Goal: Task Accomplishment & Management: Manage account settings

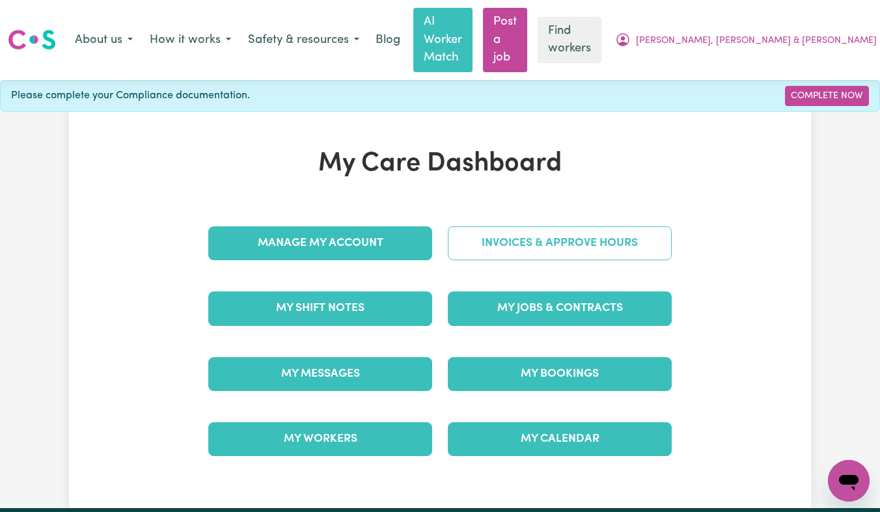
click at [490, 226] on link "Invoices & Approve Hours" at bounding box center [560, 243] width 224 height 34
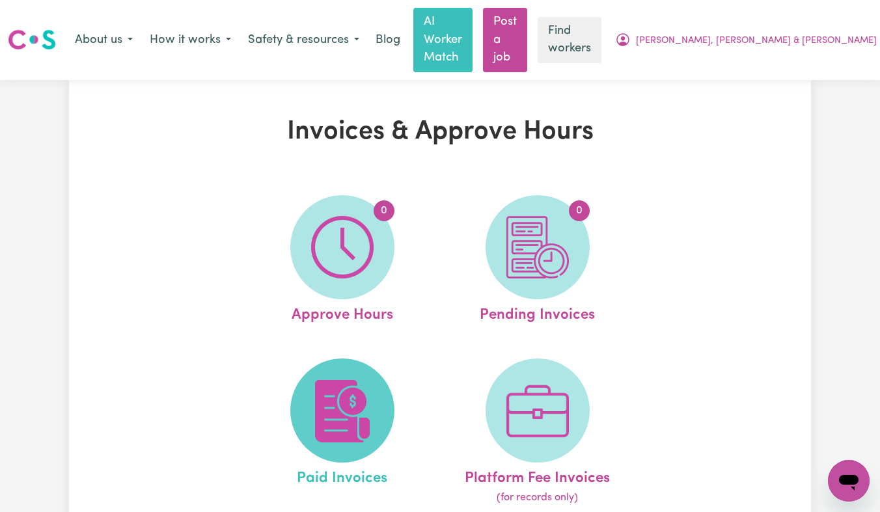
click at [338, 380] on img at bounding box center [342, 411] width 62 height 62
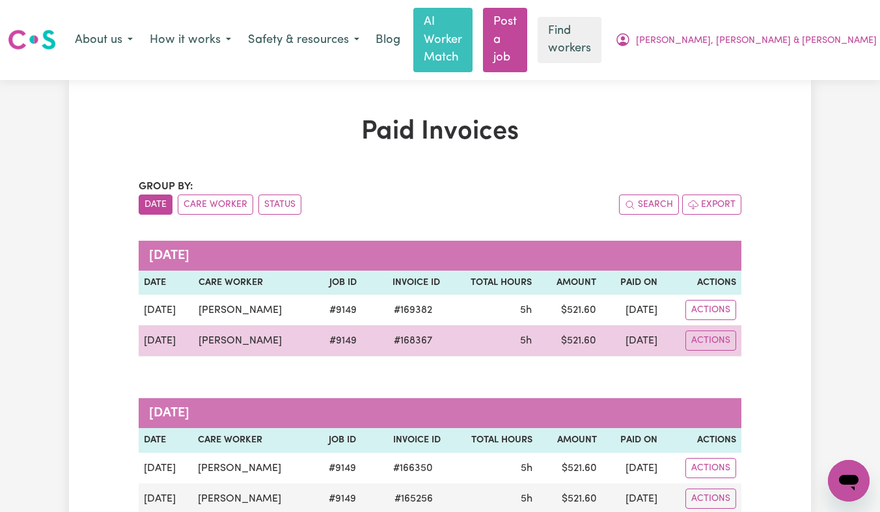
drag, startPoint x: 272, startPoint y: 304, endPoint x: 187, endPoint y: 307, distance: 84.6
click at [193, 325] on td "Jansty De Borja" at bounding box center [253, 340] width 120 height 31
copy td "Jansty De Borja"
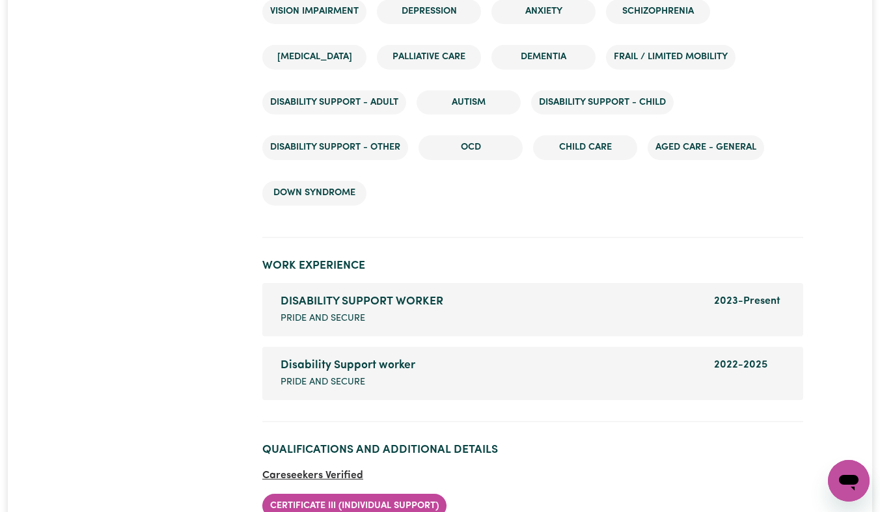
scroll to position [2050, 0]
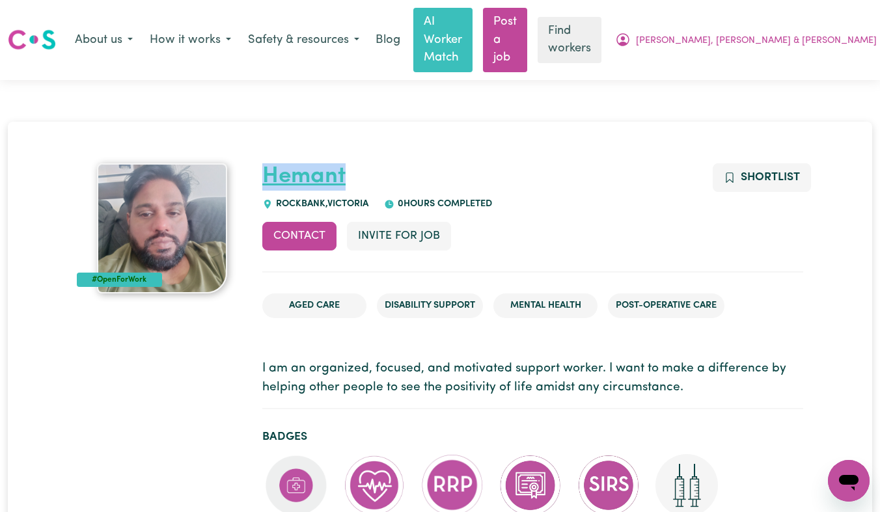
drag, startPoint x: 355, startPoint y: 136, endPoint x: 267, endPoint y: 133, distance: 87.2
click at [267, 163] on h1 "Hemant" at bounding box center [532, 176] width 541 height 27
drag, startPoint x: 261, startPoint y: 118, endPoint x: 372, endPoint y: 158, distance: 117.7
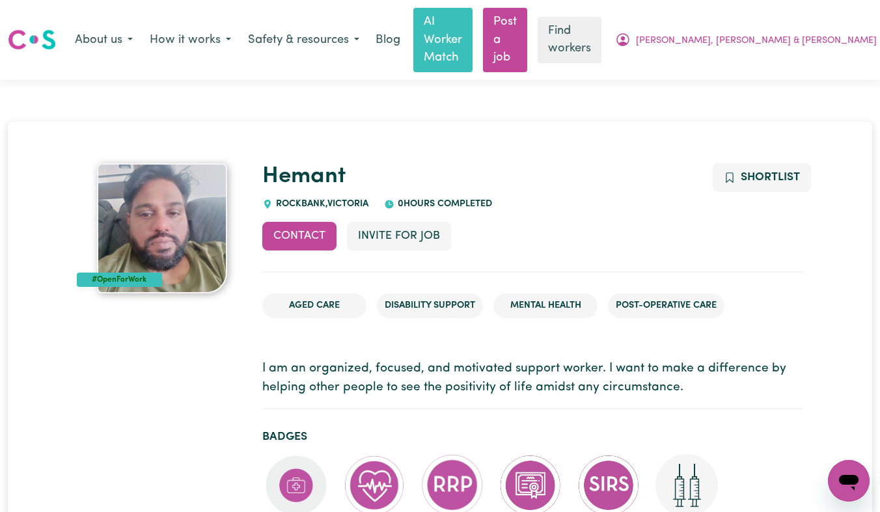
click at [445, 199] on span "0 hours completed" at bounding box center [443, 204] width 98 height 10
drag, startPoint x: 500, startPoint y: 166, endPoint x: 270, endPoint y: 143, distance: 231.5
click at [270, 163] on div "Hemant ROCKBANK , Victoria 0 hours completed" at bounding box center [532, 187] width 541 height 48
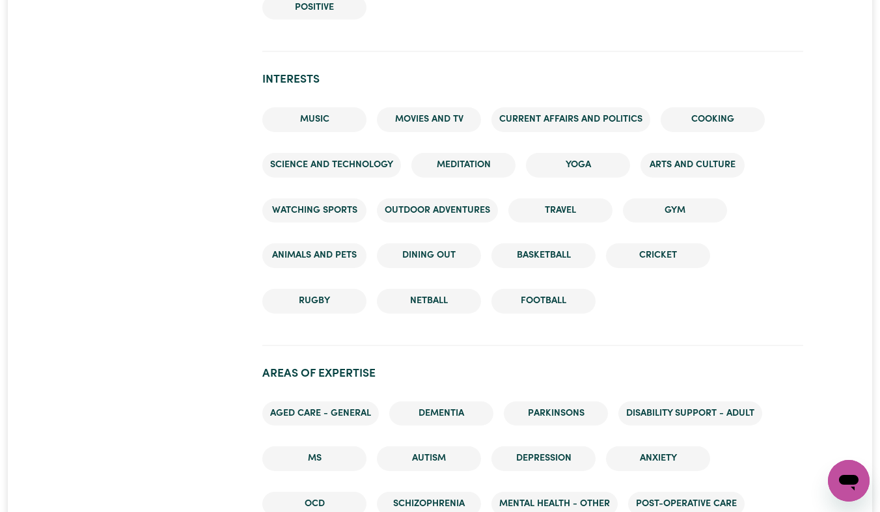
scroll to position [2009, 0]
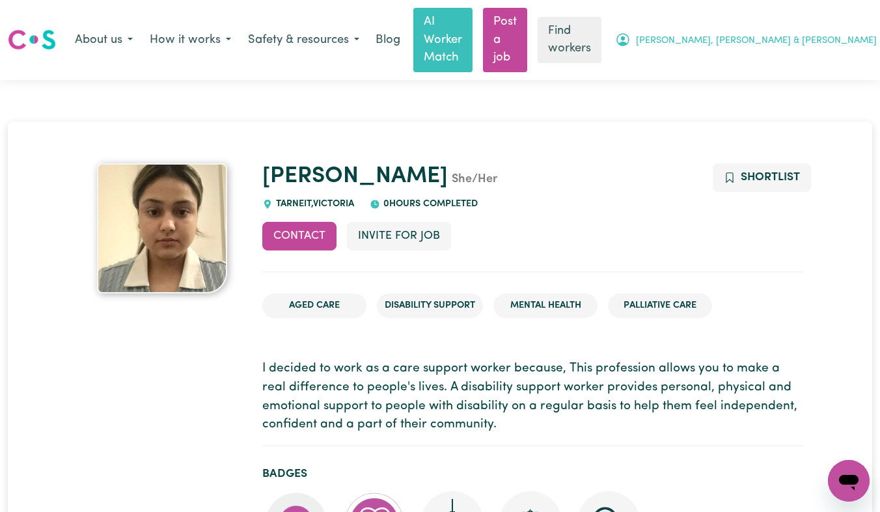
click at [815, 34] on span "[PERSON_NAME], [PERSON_NAME] & [PERSON_NAME]" at bounding box center [756, 41] width 241 height 14
click at [791, 80] on link "Logout" at bounding box center [832, 92] width 103 height 25
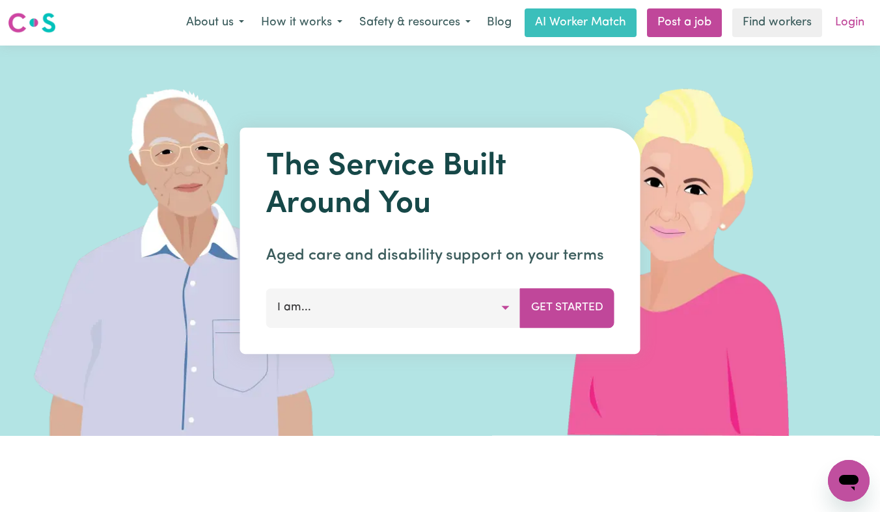
click at [845, 22] on link "Login" at bounding box center [849, 22] width 45 height 29
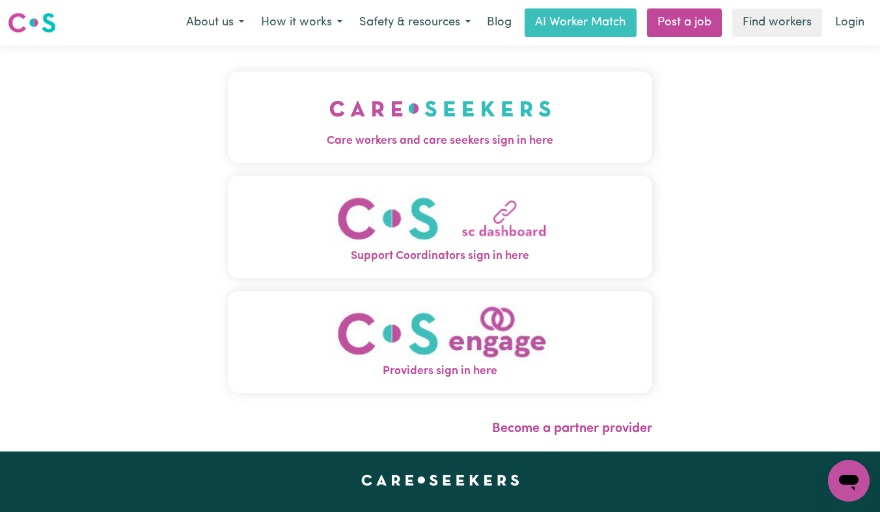
click at [370, 134] on span "Care workers and care seekers sign in here" at bounding box center [440, 141] width 424 height 17
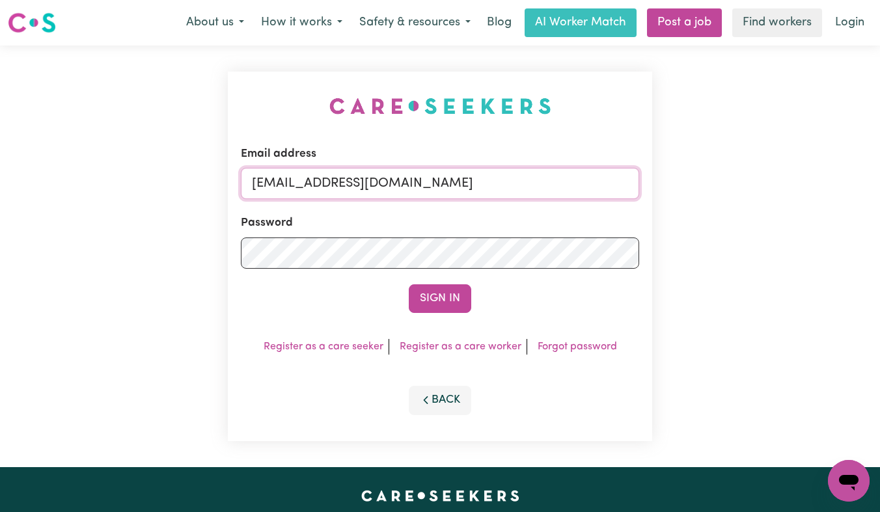
drag, startPoint x: 597, startPoint y: 187, endPoint x: 316, endPoint y: 188, distance: 281.1
click at [316, 188] on input "[EMAIL_ADDRESS][DOMAIN_NAME]" at bounding box center [440, 183] width 398 height 31
paste input "RhondaCF"
type input "[EMAIL_ADDRESS][DOMAIN_NAME]"
click at [409, 284] on button "Sign In" at bounding box center [440, 298] width 62 height 29
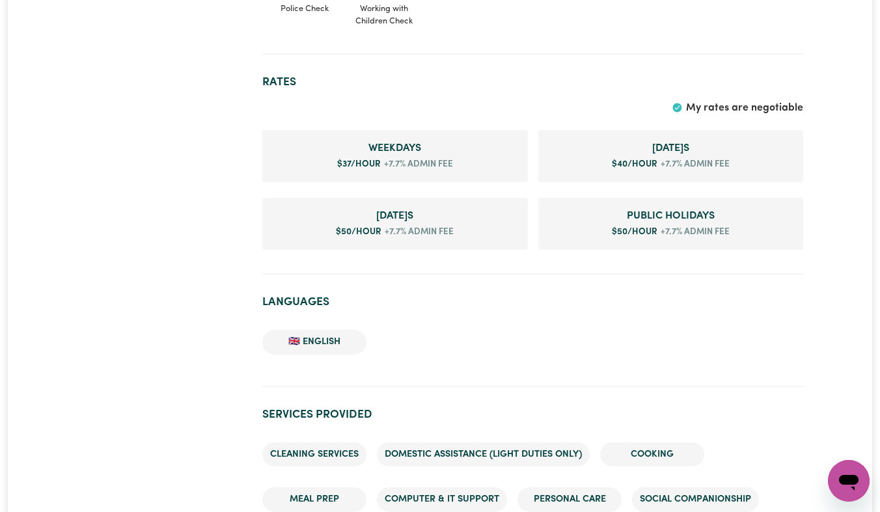
scroll to position [990, 0]
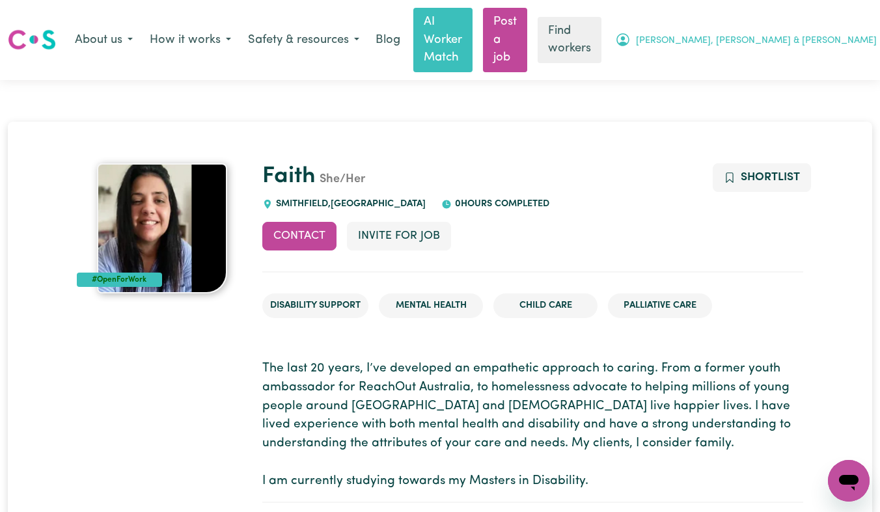
click at [791, 27] on button "[PERSON_NAME], [PERSON_NAME] & [PERSON_NAME]" at bounding box center [745, 40] width 278 height 27
click at [781, 80] on link "Logout" at bounding box center [832, 92] width 103 height 25
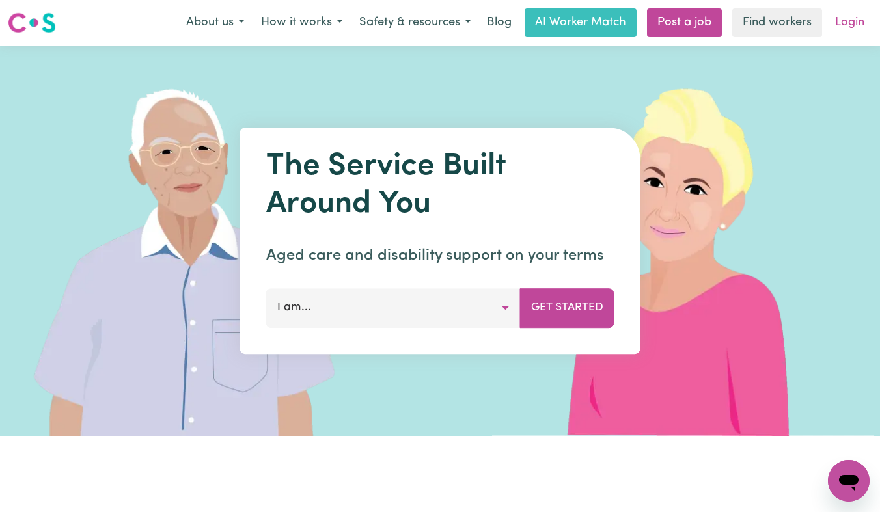
click at [854, 20] on link "Login" at bounding box center [849, 22] width 45 height 29
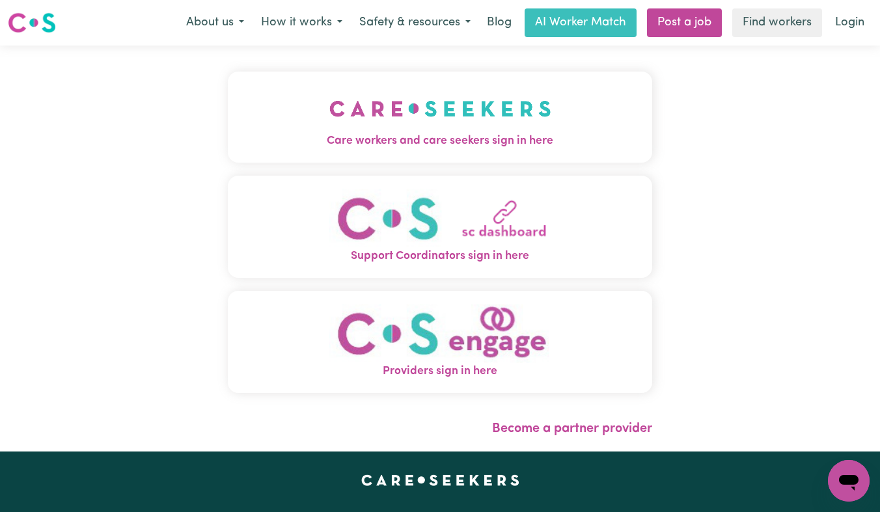
click at [603, 111] on div "Care workers and care seekers sign in here Support Coordinators sign in here Pr…" at bounding box center [440, 249] width 440 height 406
click at [603, 111] on button "Care workers and care seekers sign in here" at bounding box center [440, 117] width 424 height 91
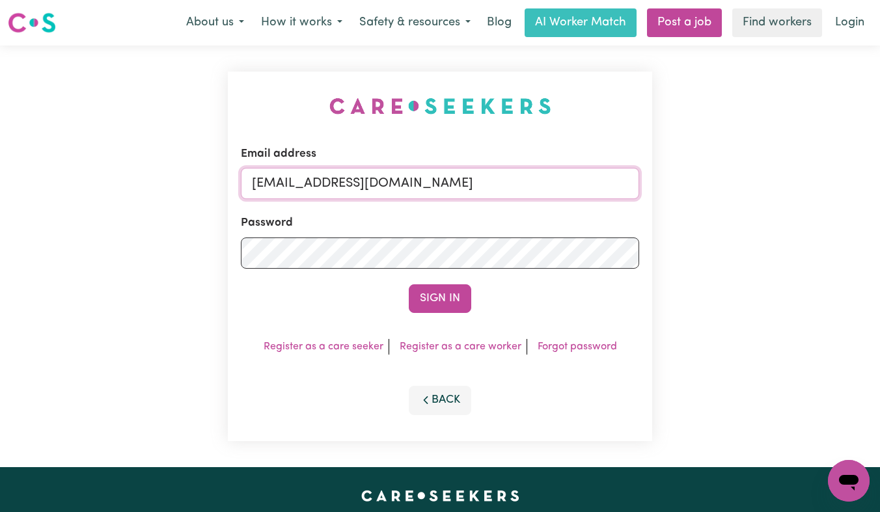
drag, startPoint x: 606, startPoint y: 185, endPoint x: 457, endPoint y: 183, distance: 149.0
click at [457, 183] on input "superuser~EzraMalachi&IsaiahTwinningFC@careseekers.com.au" at bounding box center [440, 183] width 398 height 31
drag, startPoint x: 497, startPoint y: 186, endPoint x: 316, endPoint y: 185, distance: 180.9
click at [316, 185] on input "superuser~EzraMalachi&IsaiahTwim.au" at bounding box center [440, 183] width 398 height 31
paste input "ClientPunchbowlALC@careseekers.co"
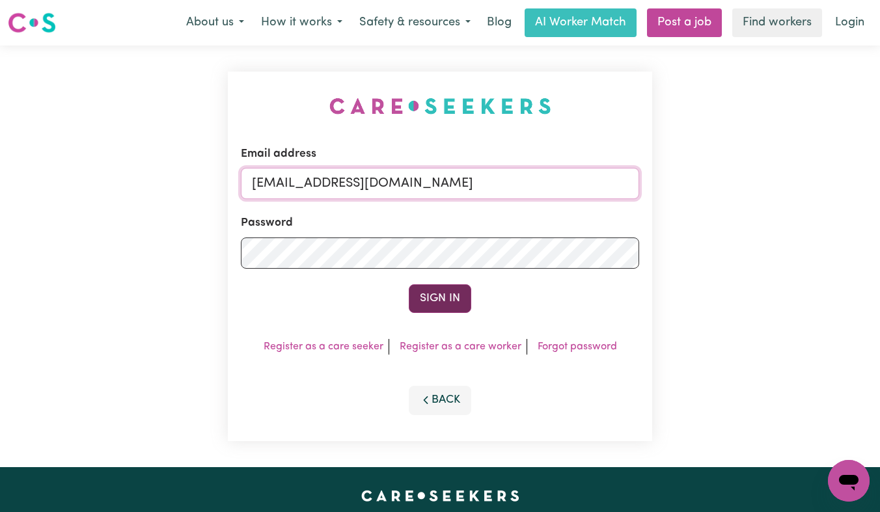
type input "superuser~ClientPunchbowlALC@careseekers.com.au"
click at [450, 310] on button "Sign In" at bounding box center [440, 298] width 62 height 29
